Goal: Task Accomplishment & Management: Manage account settings

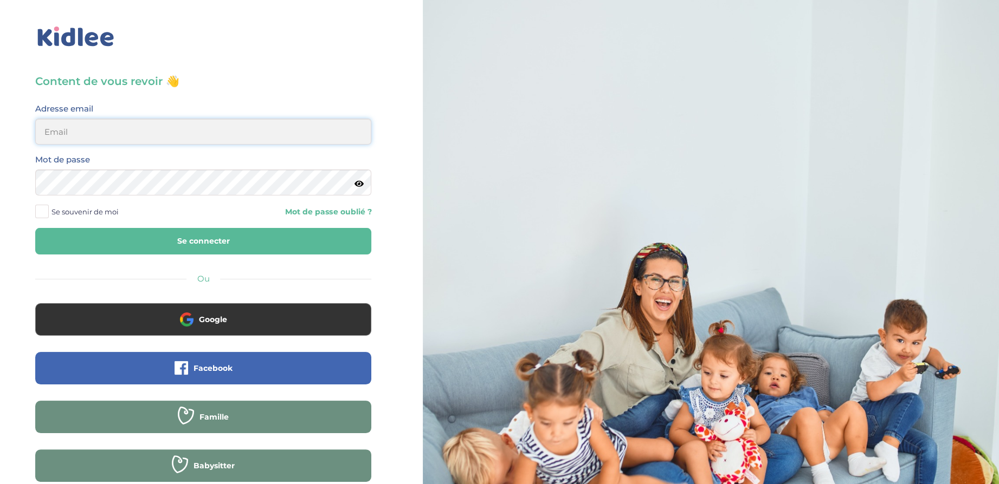
type input "[EMAIL_ADDRESS][DOMAIN_NAME]"
click at [44, 210] on span at bounding box center [42, 212] width 14 height 14
click at [0, 0] on input "Se souvenir de moi" at bounding box center [0, 0] width 0 height 0
click at [195, 249] on button "Se connecter" at bounding box center [203, 241] width 336 height 27
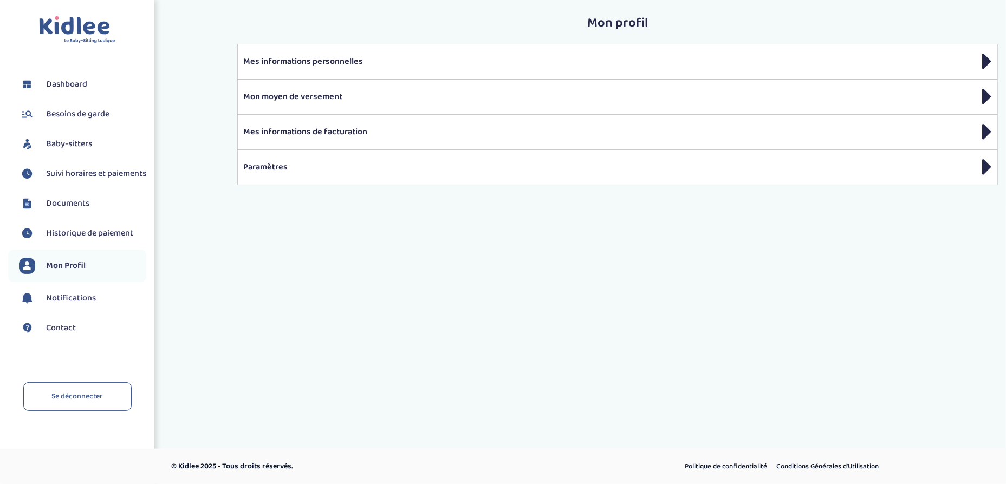
click at [94, 176] on span "Suivi horaires et paiements" at bounding box center [96, 173] width 100 height 13
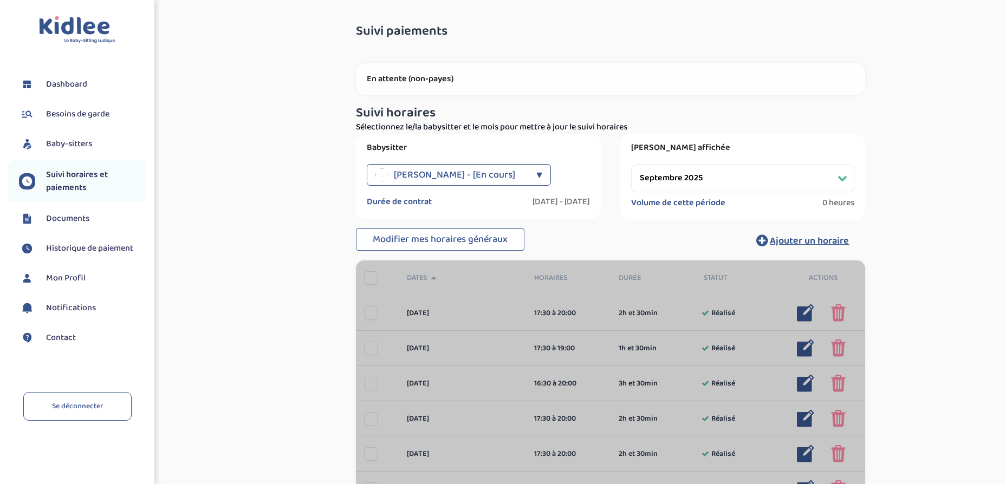
select select "septembre 2025"
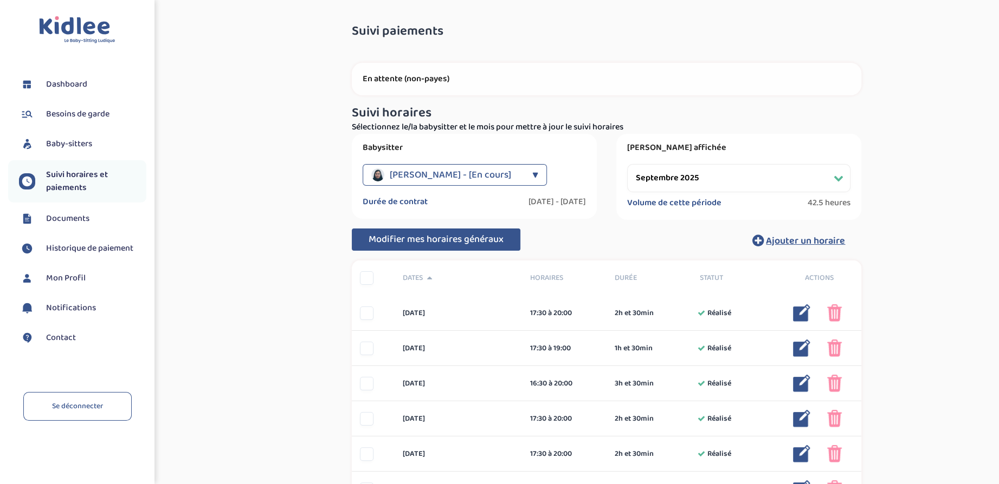
click at [409, 238] on span "Modifier mes horaires généraux" at bounding box center [435, 239] width 135 height 15
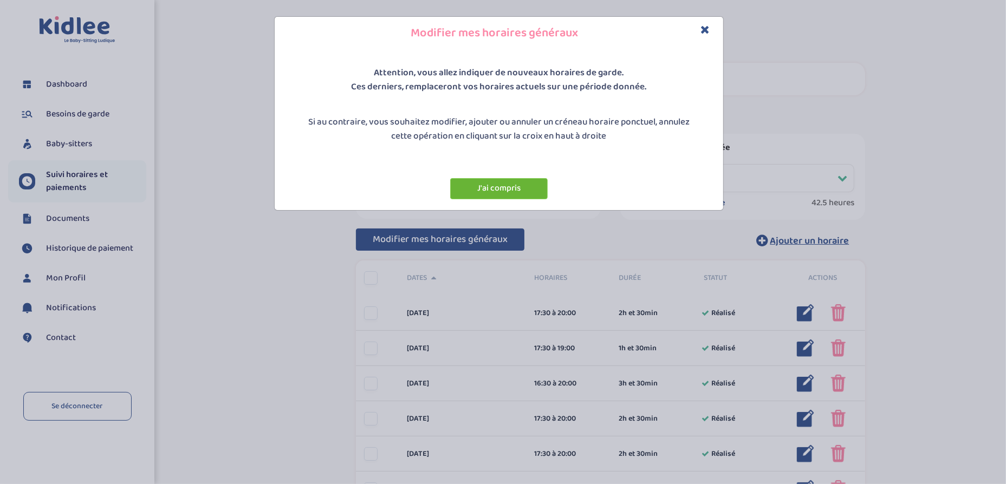
click at [473, 189] on button "J'ai compris" at bounding box center [499, 188] width 98 height 21
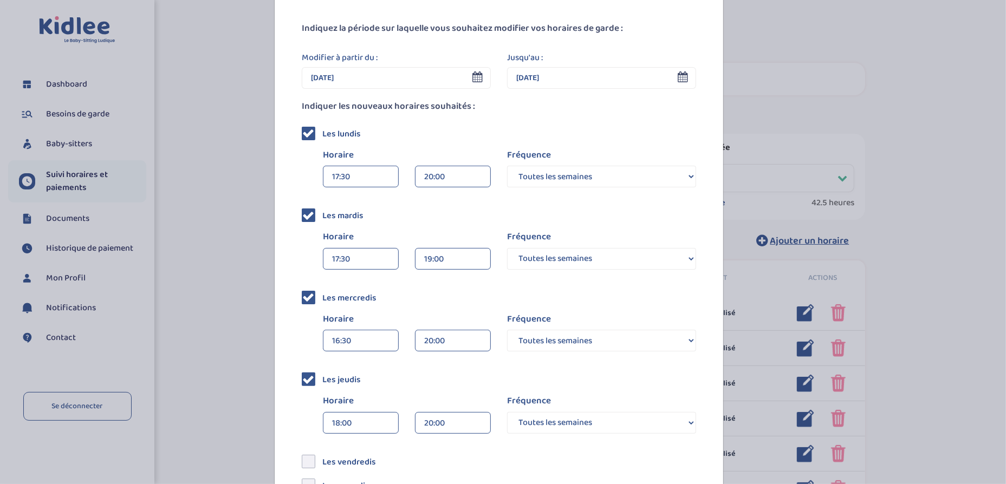
scroll to position [54, 0]
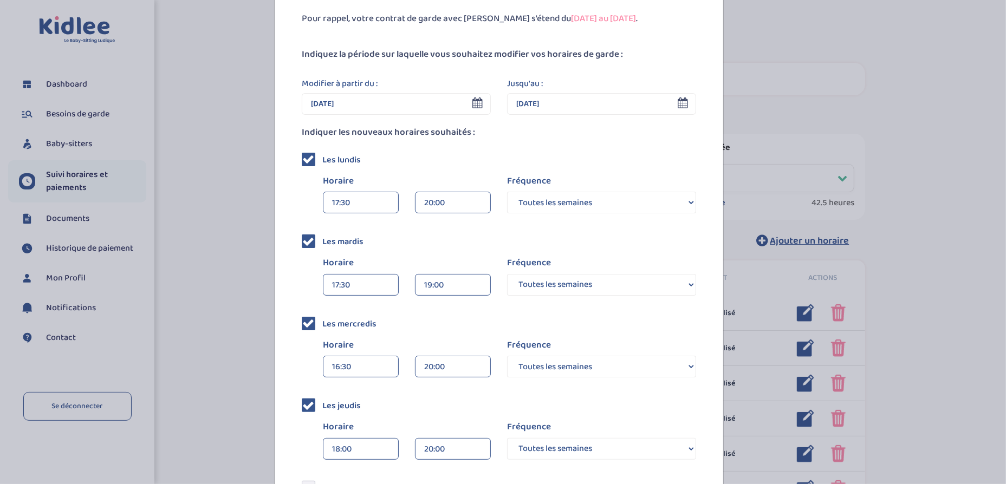
click at [424, 201] on div "20:00" at bounding box center [452, 203] width 57 height 22
click at [444, 245] on div "19:30 (2h)" at bounding box center [453, 253] width 75 height 27
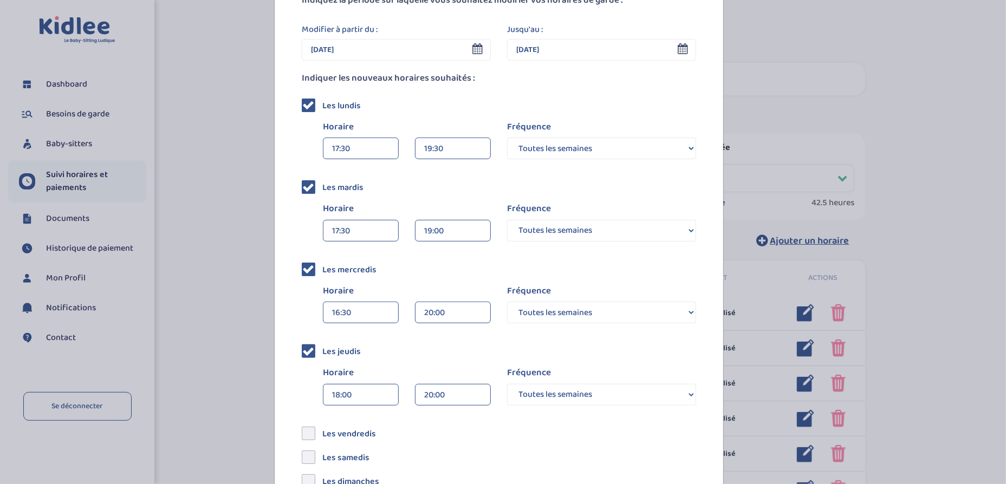
click at [437, 310] on div "20:00" at bounding box center [452, 313] width 57 height 22
click at [443, 359] on div "19:30 (3h)" at bounding box center [453, 363] width 75 height 27
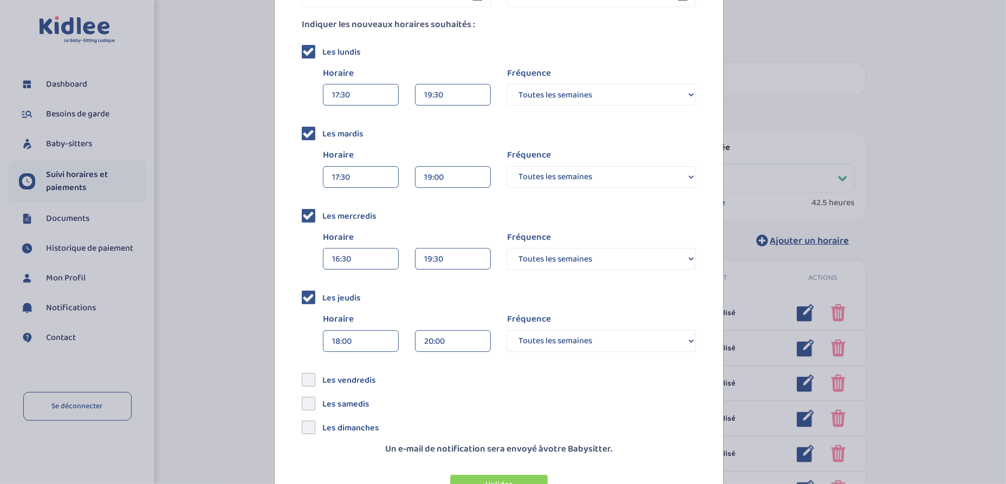
scroll to position [163, 0]
click at [447, 341] on div "20:00" at bounding box center [452, 342] width 57 height 22
click at [449, 383] on div "19:30 (1h 30min)" at bounding box center [453, 391] width 75 height 27
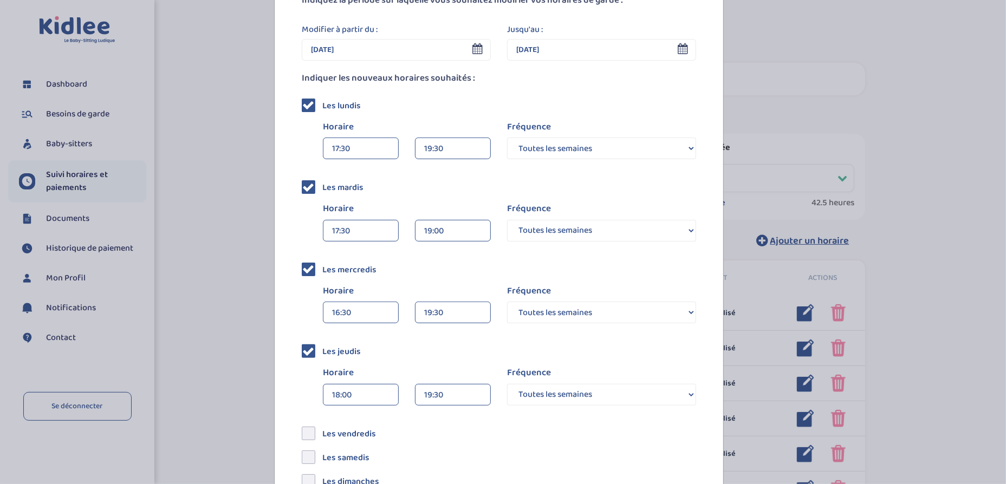
scroll to position [163, 0]
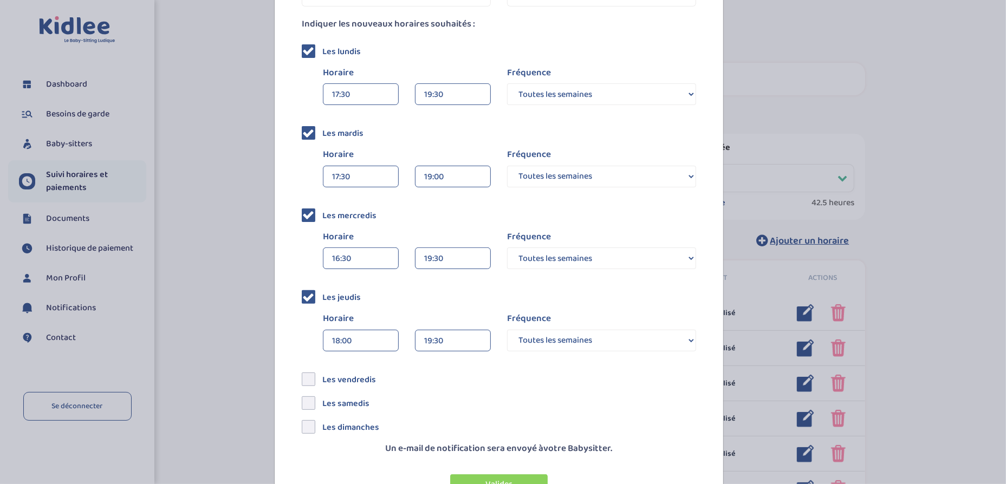
click at [559, 338] on select "Toutes les semaines Toutes les 2 semaines Tous les mois" at bounding box center [601, 341] width 189 height 22
click at [559, 302] on div "Les jeudis Horaire 18:00 00:00 00:15 00:30 00:45 01:00 01:15 01:30 01:45 19:30 …" at bounding box center [499, 321] width 394 height 66
click at [342, 341] on div "18:00" at bounding box center [360, 342] width 57 height 22
click at [365, 368] on div "17:30" at bounding box center [360, 364] width 75 height 27
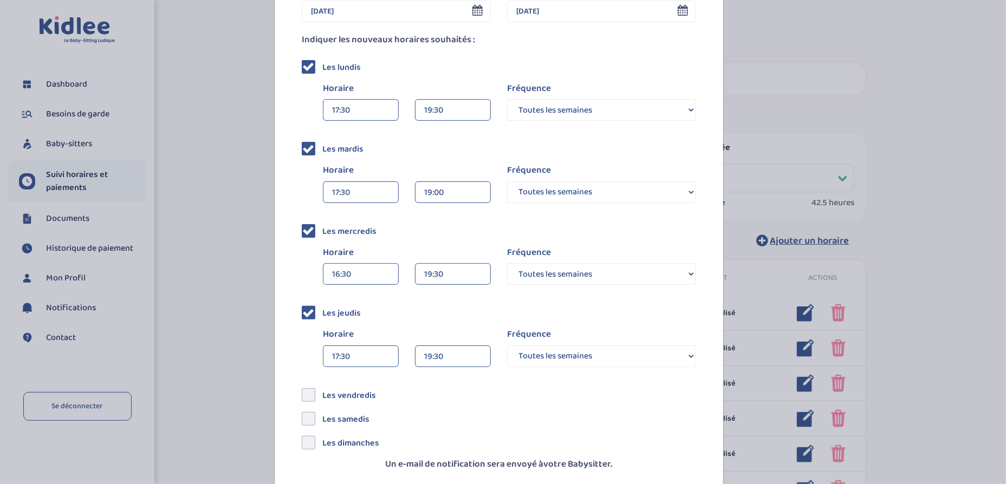
scroll to position [201, 0]
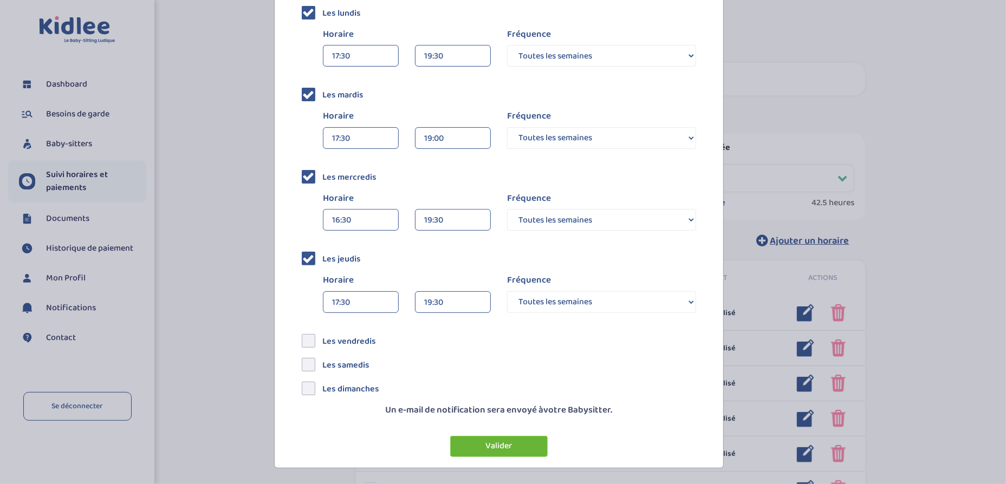
click at [496, 448] on button "Valider" at bounding box center [499, 446] width 98 height 21
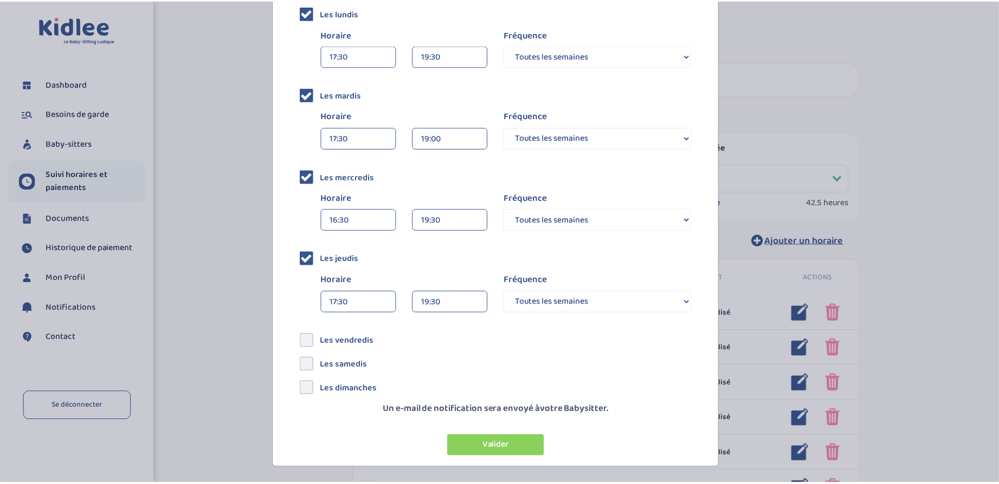
scroll to position [0, 0]
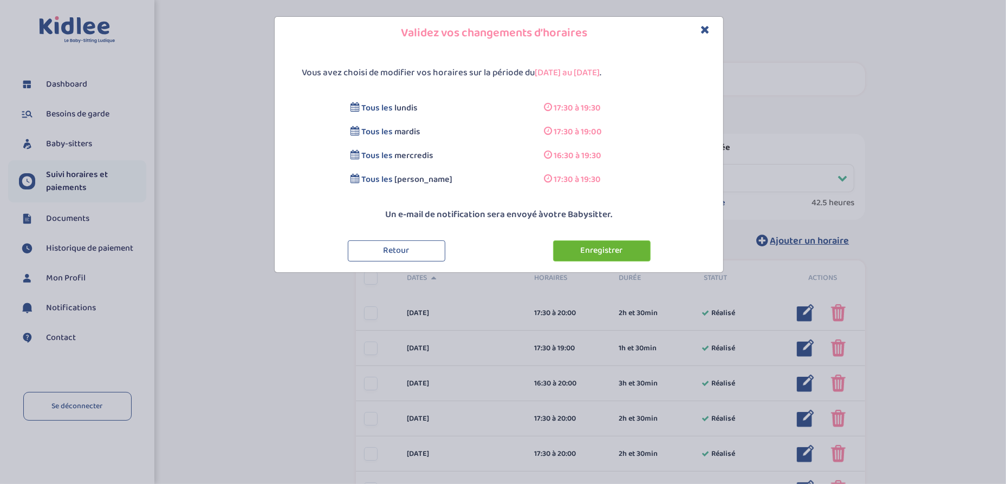
click at [600, 252] on button "Enregistrer" at bounding box center [602, 251] width 98 height 21
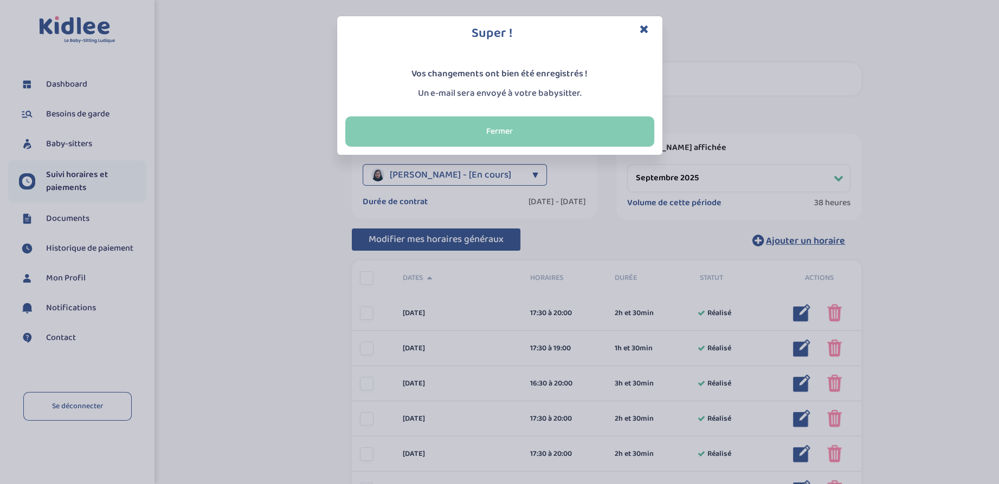
click at [557, 141] on button "Fermer" at bounding box center [499, 131] width 309 height 30
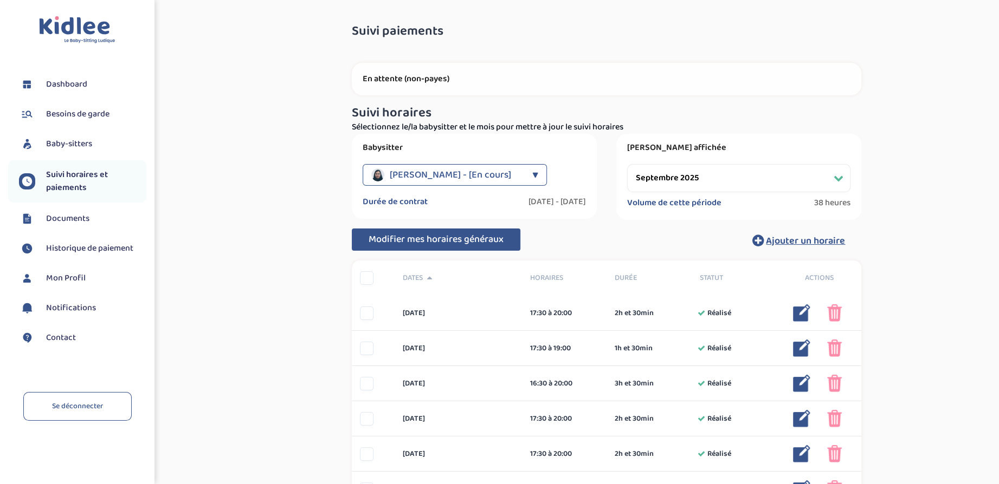
click at [960, 192] on div "Suivi paiements FCCZKkfTQtQ4czhrUqPVIAKAhDczjc9UrgKGv5Wo En attente (non-payes)…" at bounding box center [606, 473] width 768 height 914
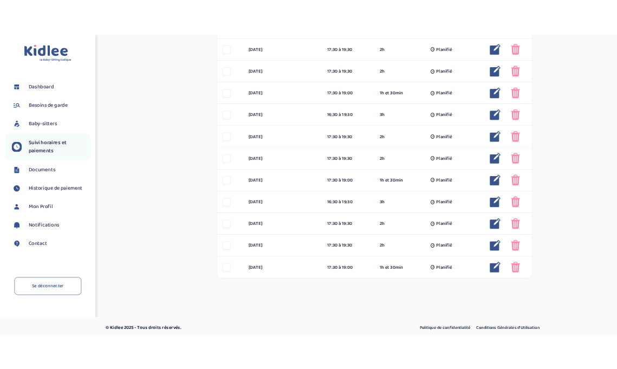
scroll to position [507, 0]
